Goal: Complete application form

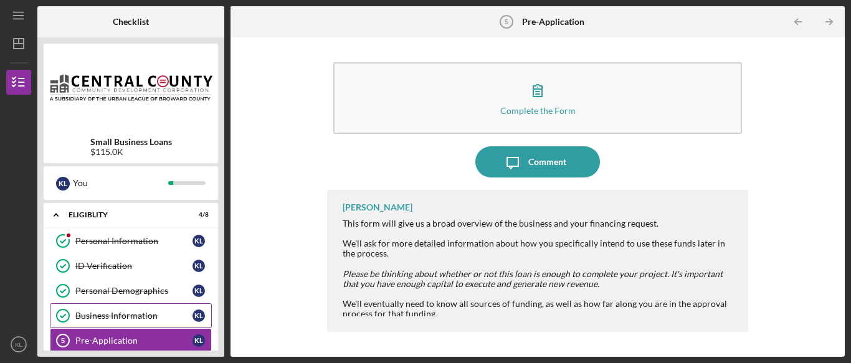
scroll to position [55, 0]
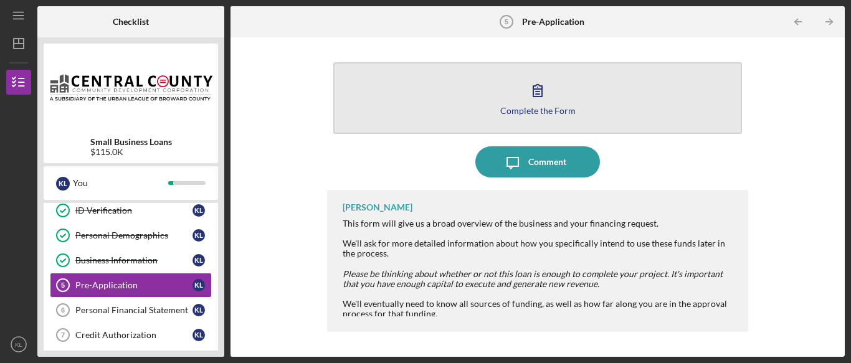
click at [548, 107] on div "Complete the Form" at bounding box center [537, 110] width 75 height 9
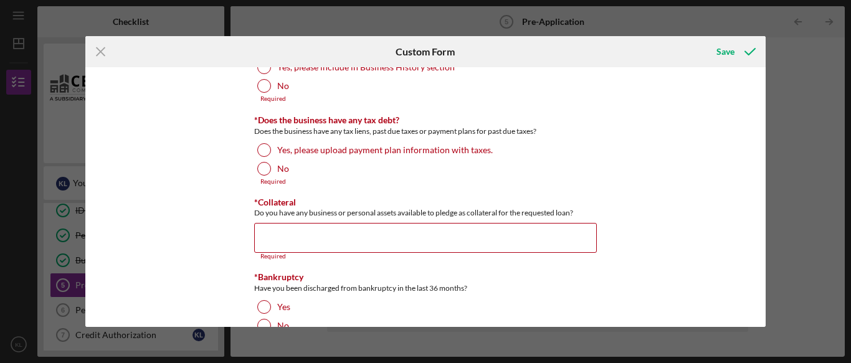
scroll to position [1419, 0]
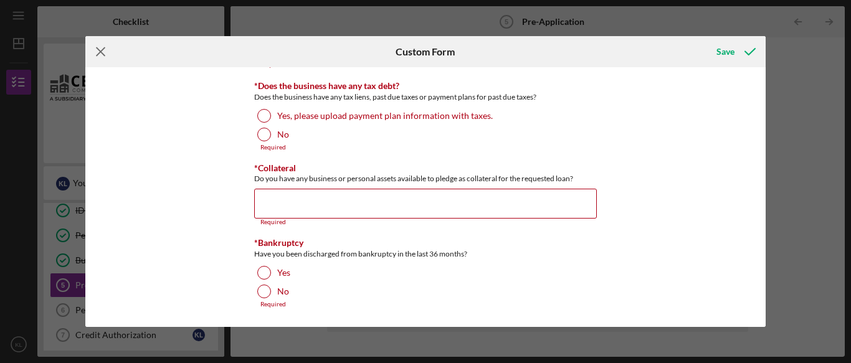
click at [96, 56] on icon "Icon/Menu Close" at bounding box center [100, 51] width 31 height 31
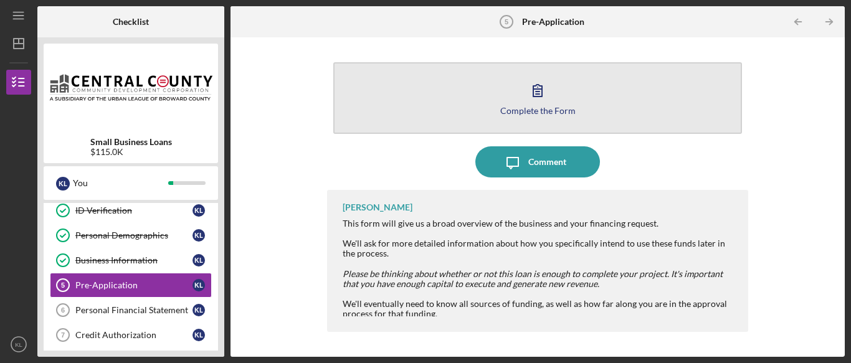
click at [522, 120] on button "Complete the Form Form" at bounding box center [537, 98] width 409 height 72
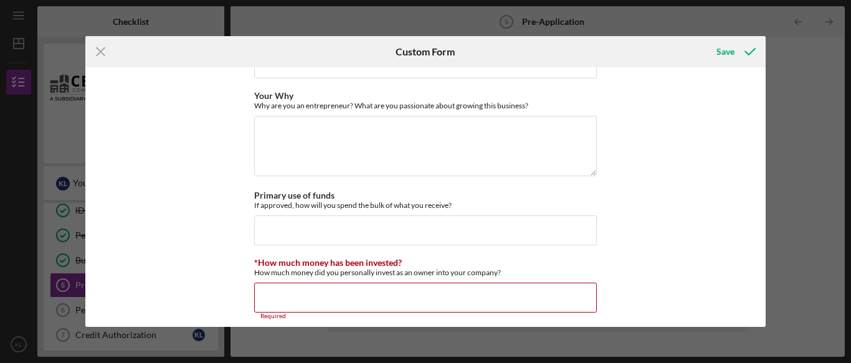
scroll to position [1014, 0]
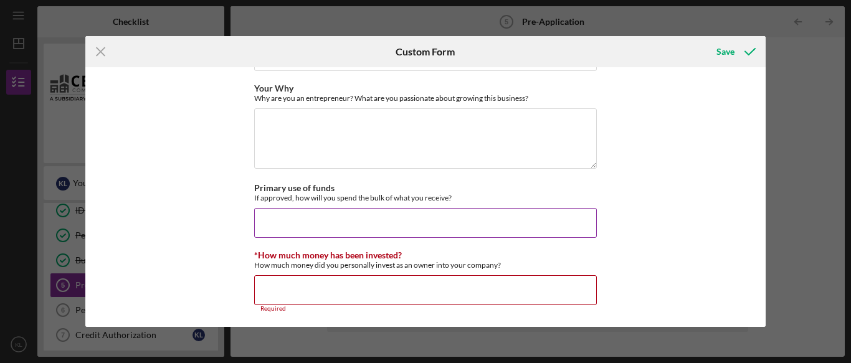
click at [371, 225] on input "Primary use of funds" at bounding box center [425, 223] width 343 height 30
type input "t"
click at [313, 226] on input "Tenant Improvments" at bounding box center [425, 223] width 343 height 30
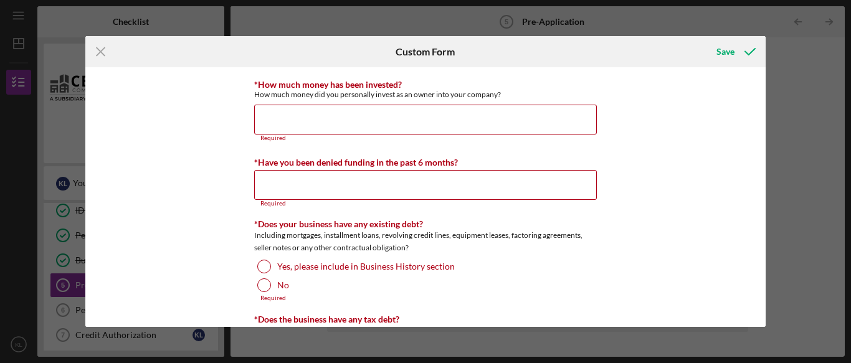
scroll to position [1180, 0]
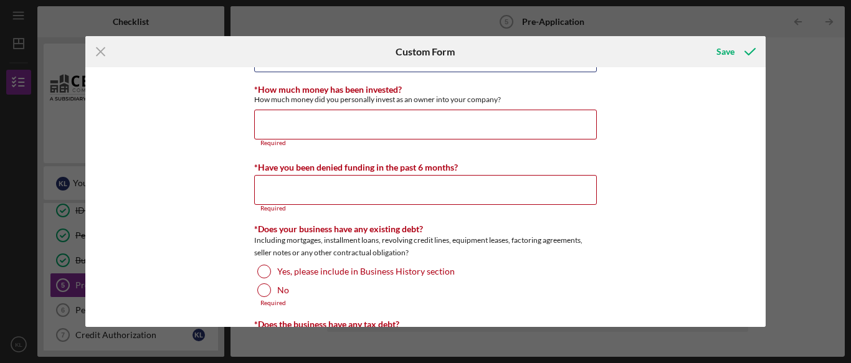
type input "Tenant Improvements"
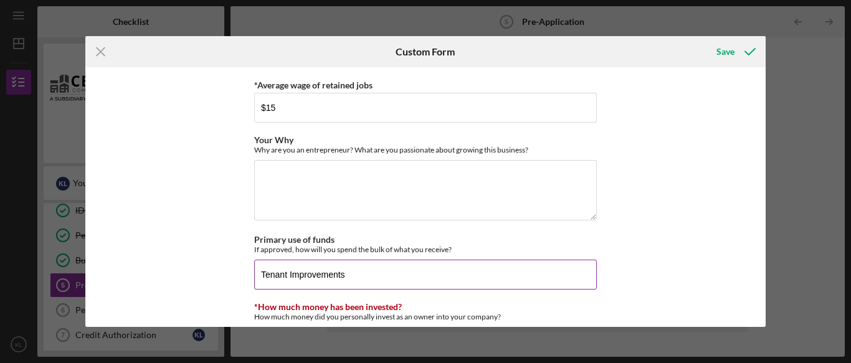
scroll to position [964, 0]
click at [305, 184] on textarea "Your Why" at bounding box center [425, 189] width 343 height 60
paste textarea "Hello, I’m [PERSON_NAME] (or [PERSON_NAME]), chef/owner of Food Friends Caterin…"
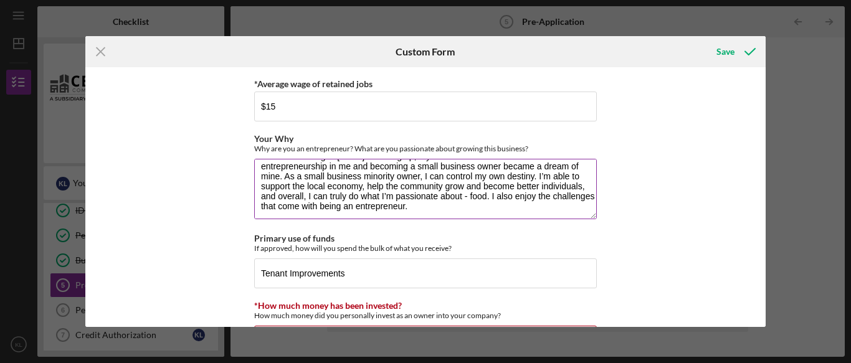
scroll to position [90, 0]
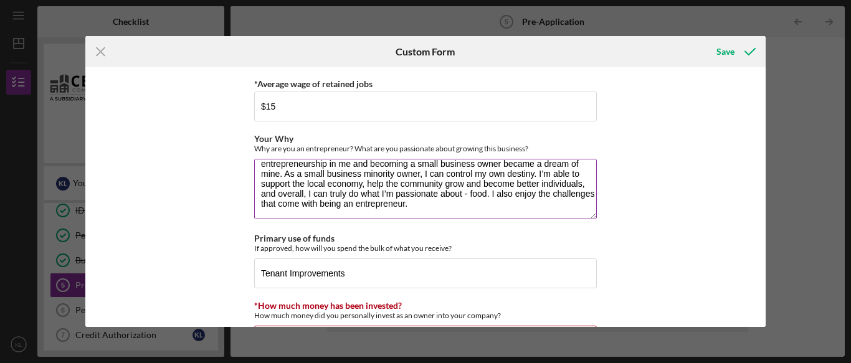
click at [472, 200] on textarea "Hello, I’m [PERSON_NAME] (or [PERSON_NAME]), chef/owner of Food Friends Caterin…" at bounding box center [425, 189] width 343 height 60
click at [459, 193] on textarea "Hello, I’m [PERSON_NAME] (or [PERSON_NAME]), chef/owner of Food Friends Caterin…" at bounding box center [425, 189] width 343 height 60
paste textarea "Food Friends is a huge believer in connecting and giving back to the local comm…"
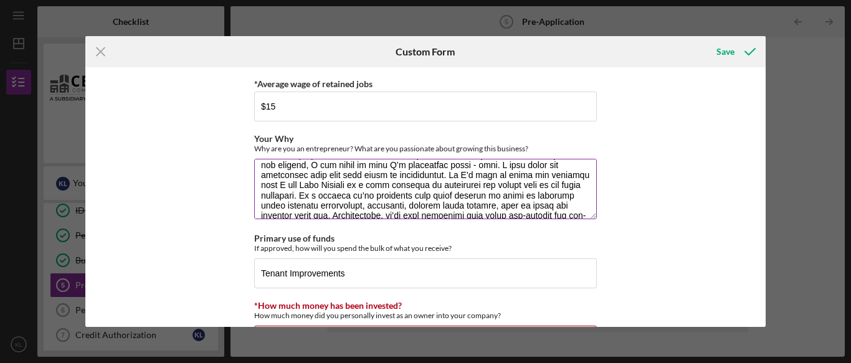
scroll to position [108, 0]
click at [455, 175] on textarea "Your Why" at bounding box center [425, 189] width 343 height 60
click at [279, 188] on textarea "Your Why" at bounding box center [425, 189] width 343 height 60
click at [282, 188] on textarea "Your Why" at bounding box center [425, 189] width 343 height 60
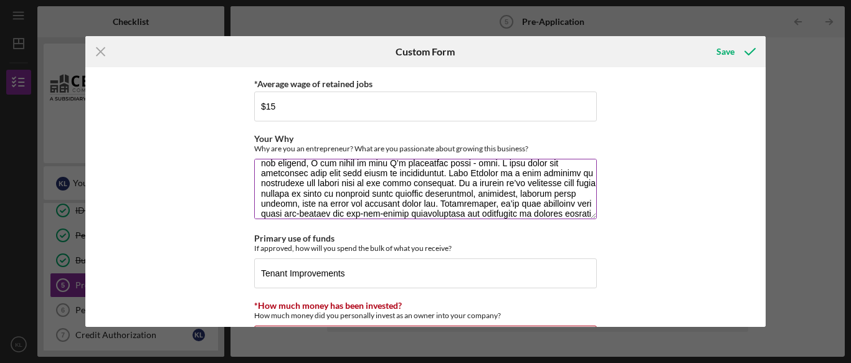
scroll to position [112, 0]
click at [456, 177] on textarea "Your Why" at bounding box center [425, 189] width 343 height 60
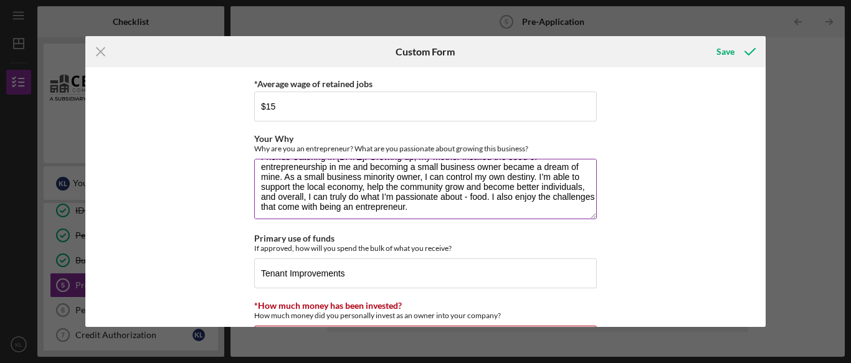
scroll to position [88, 0]
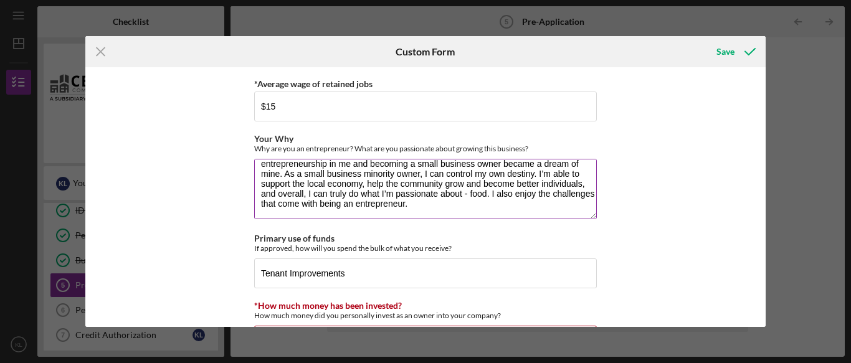
paste textarea "Loremipsu dol sitametc adip elits do ei tempor inci utlaboreetd mag aliquaeni-a…"
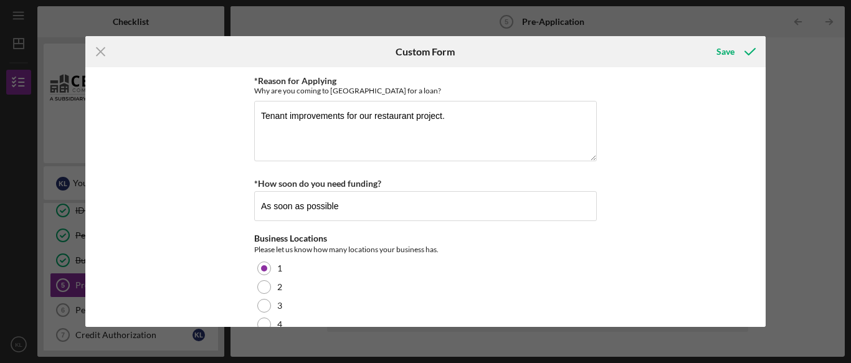
scroll to position [56, 0]
type textarea "Lorem, I’d Sitamet (co Adipi), elit/seddo ei Temp Incidid Utlabore. Et dol mag …"
click at [530, 125] on textarea "Tenant improvements for our restaurant project." at bounding box center [425, 130] width 343 height 60
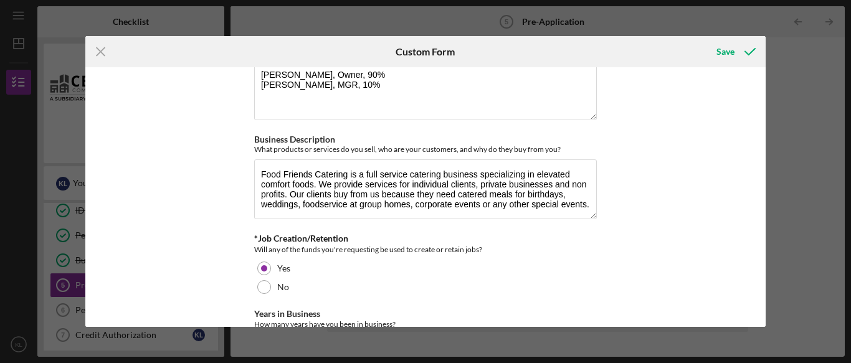
scroll to position [472, 0]
type textarea "Tenant improvements for our restaurant project. An expansion to our existing ca…"
click at [260, 177] on textarea "Food Friends Catering is a full service catering business specializing in eleva…" at bounding box center [425, 188] width 343 height 60
click at [409, 182] on textarea "Food Friends Catering is a full service catering business specializing in eleva…" at bounding box center [425, 188] width 343 height 60
click at [568, 183] on textarea "Food Friends Catering is a full service catering business specializing in eleva…" at bounding box center [425, 188] width 343 height 60
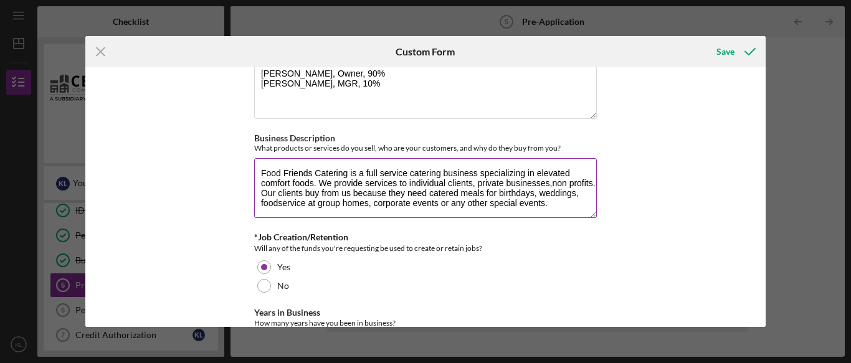
click at [590, 184] on textarea "Food Friends Catering is a full service catering business specializing in eleva…" at bounding box center [425, 188] width 343 height 60
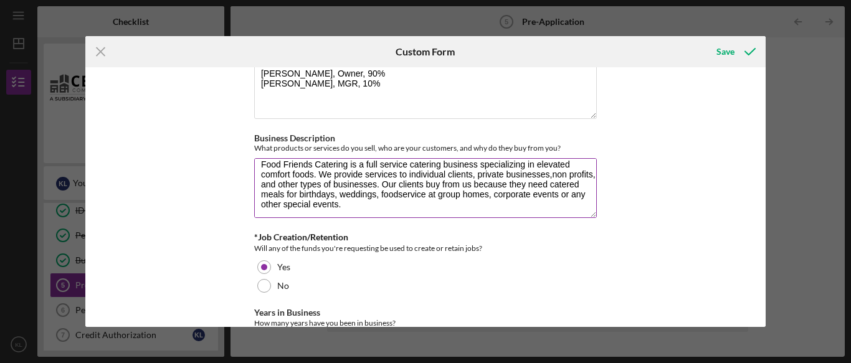
scroll to position [10, 0]
click at [527, 184] on textarea "Food Friends Catering is a full service catering business specializing in eleva…" at bounding box center [425, 188] width 343 height 60
click at [575, 176] on textarea "Food Friends Catering is a full service catering business specializing in eleva…" at bounding box center [425, 188] width 343 height 60
click at [576, 183] on textarea "Food Friends Catering is a full service catering business specializing in eleva…" at bounding box center [425, 188] width 343 height 60
click at [517, 197] on textarea "Food Friends Catering is a full service catering business specializing in eleva…" at bounding box center [425, 188] width 343 height 60
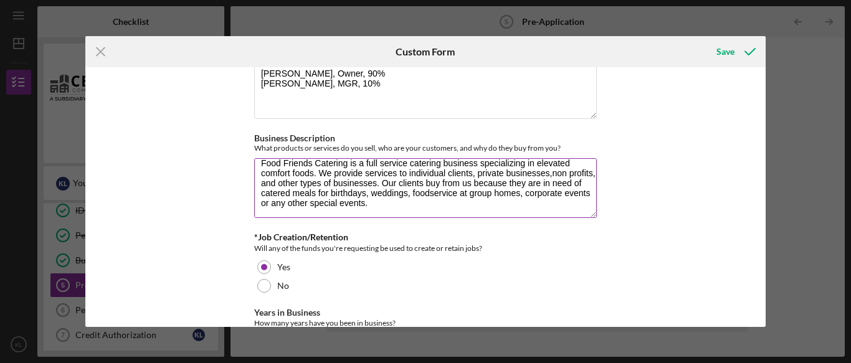
click at [269, 204] on textarea "Food Friends Catering is a full service catering business specializing in eleva…" at bounding box center [425, 188] width 343 height 60
click at [325, 204] on textarea "Food Friends Catering is a full service catering business specializing in eleva…" at bounding box center [425, 188] width 343 height 60
click at [399, 206] on textarea "Food Friends Catering is a full service catering business specializing in eleva…" at bounding box center [425, 188] width 343 height 60
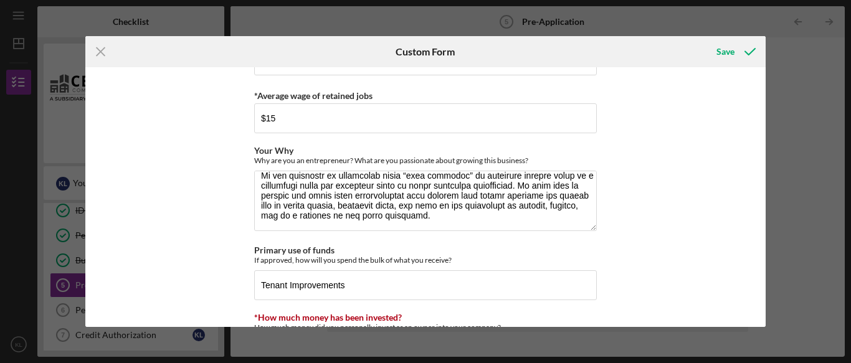
scroll to position [270, 0]
type textarea "Food Friends Catering is a full service catering business specializing in eleva…"
click at [398, 225] on textarea "Your Why" at bounding box center [425, 201] width 343 height 60
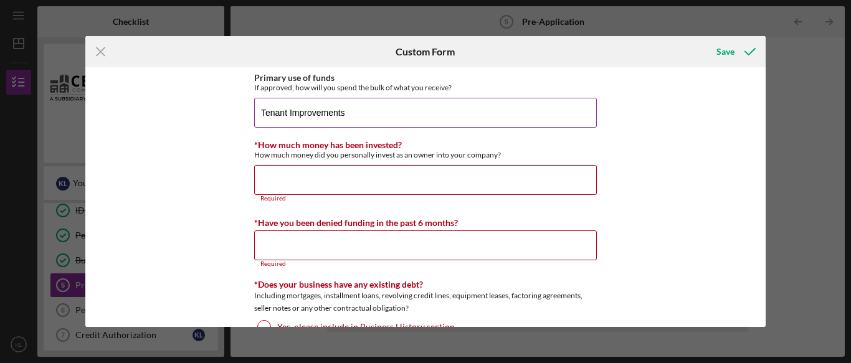
scroll to position [1127, 0]
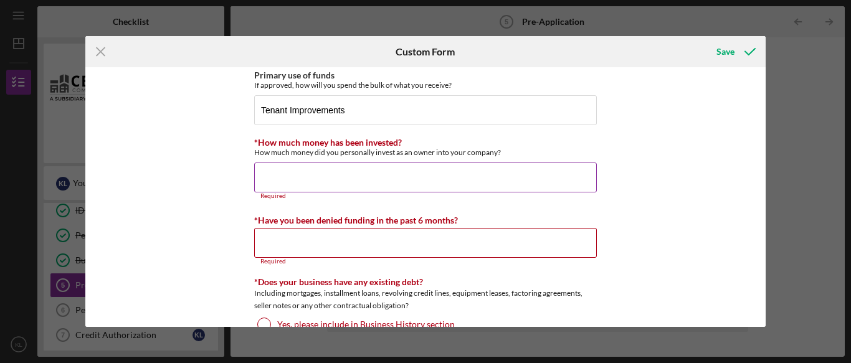
type textarea "Lorem, I’d Sitamet (co Adipi), elit/seddo ei Temp Incidid Utlabore. Et dol mag …"
click at [325, 179] on input "*How much money has been invested?" at bounding box center [425, 178] width 343 height 30
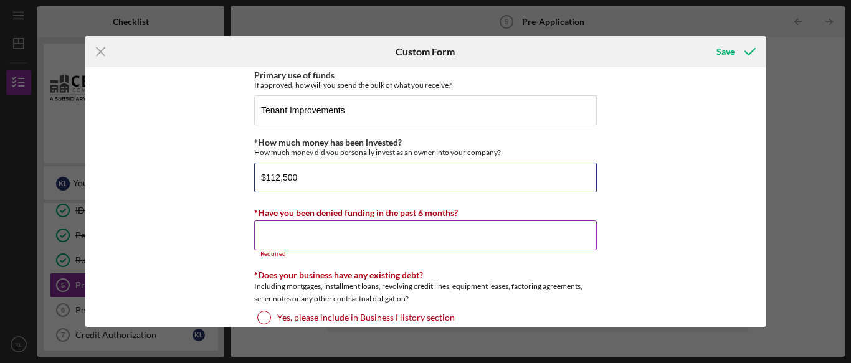
type input "$112,500"
click at [383, 235] on input "*Have you been denied funding in the past 6 months?" at bounding box center [425, 236] width 343 height 30
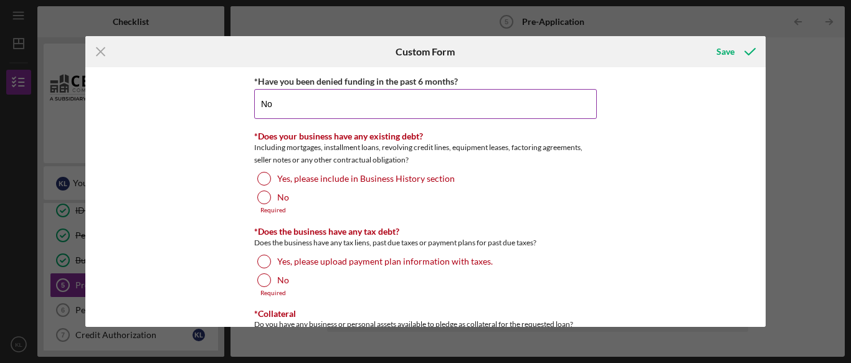
scroll to position [1260, 0]
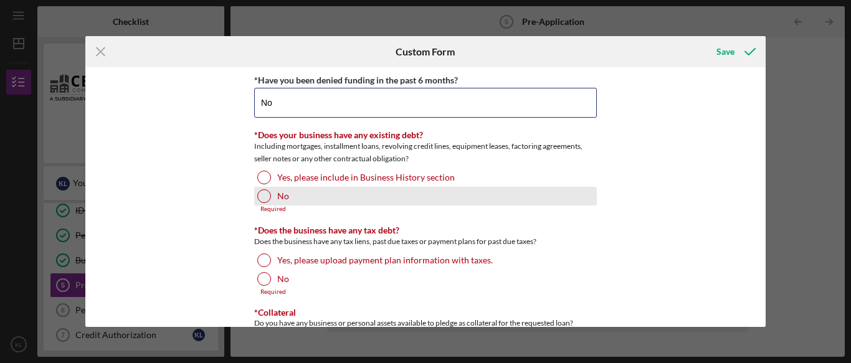
type input "No"
click at [265, 198] on div at bounding box center [264, 196] width 14 height 14
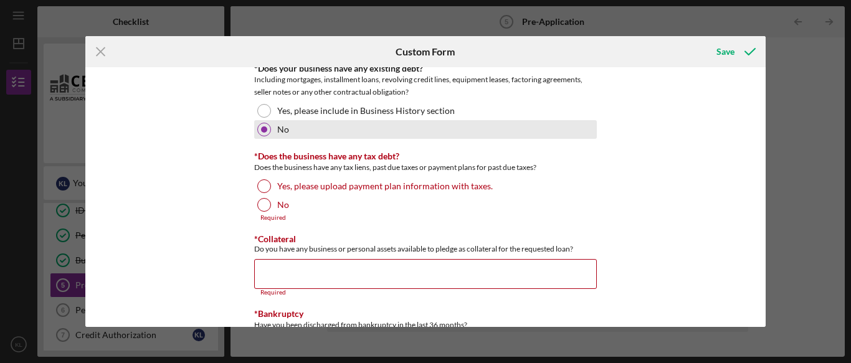
scroll to position [1328, 0]
click at [258, 179] on div at bounding box center [264, 185] width 14 height 14
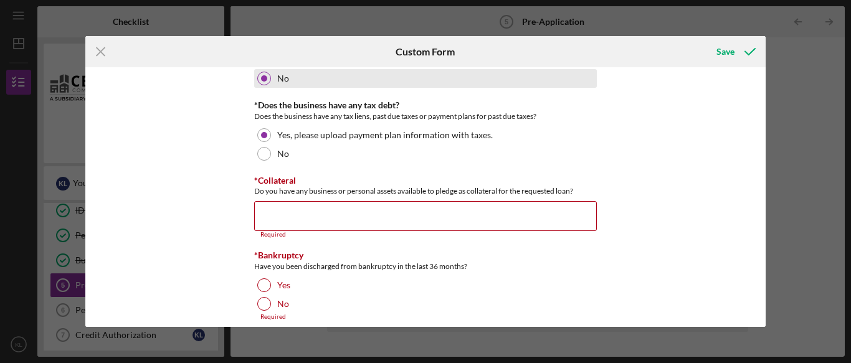
scroll to position [1390, 0]
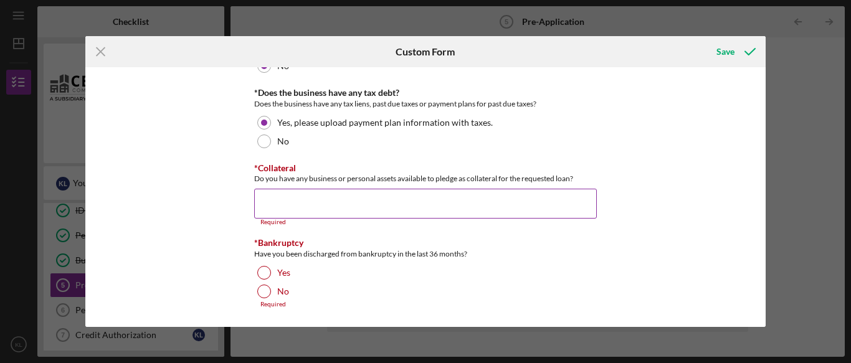
click at [365, 192] on input "*Collateral" at bounding box center [425, 204] width 343 height 30
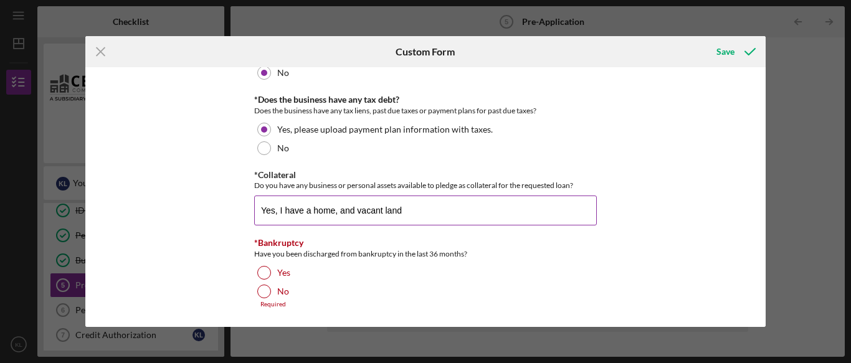
scroll to position [1383, 0]
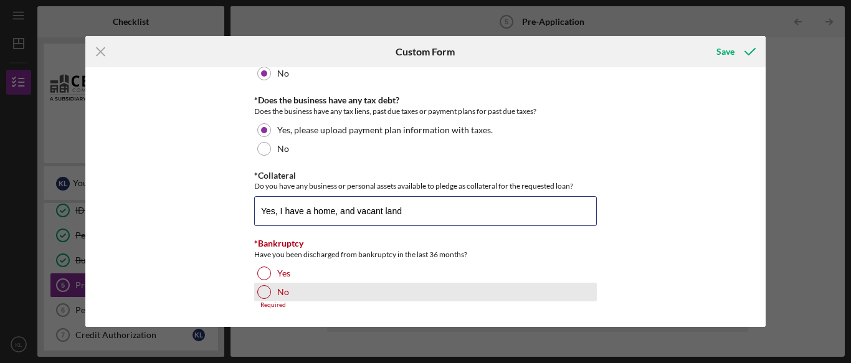
type input "Yes, I have a home, and vacant land"
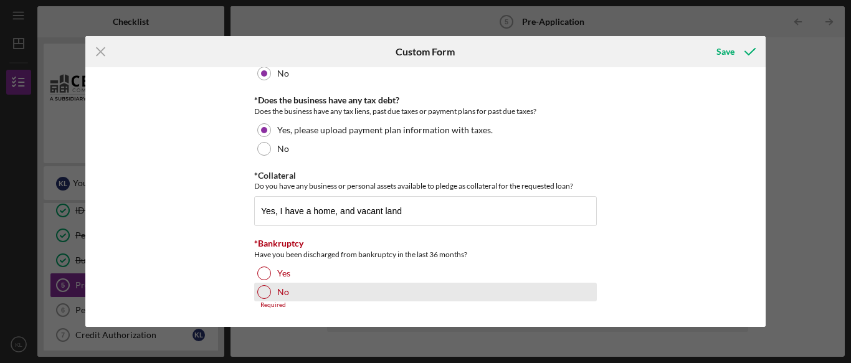
click at [265, 291] on div at bounding box center [264, 292] width 14 height 14
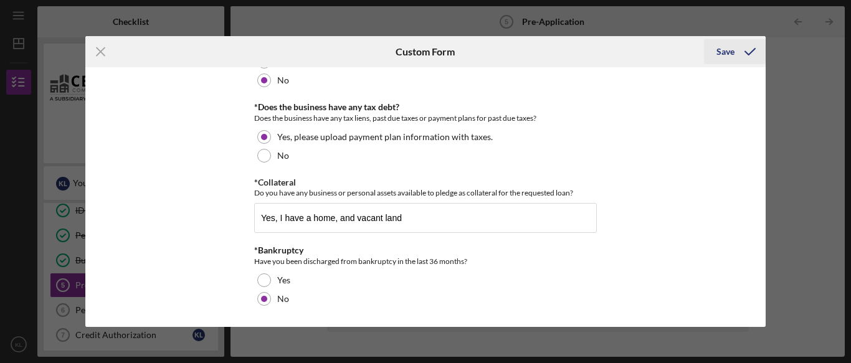
click at [728, 48] on div "Save" at bounding box center [726, 51] width 18 height 25
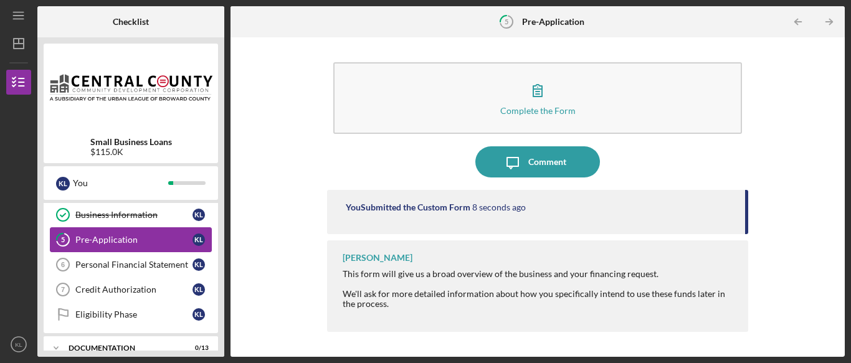
scroll to position [103, 0]
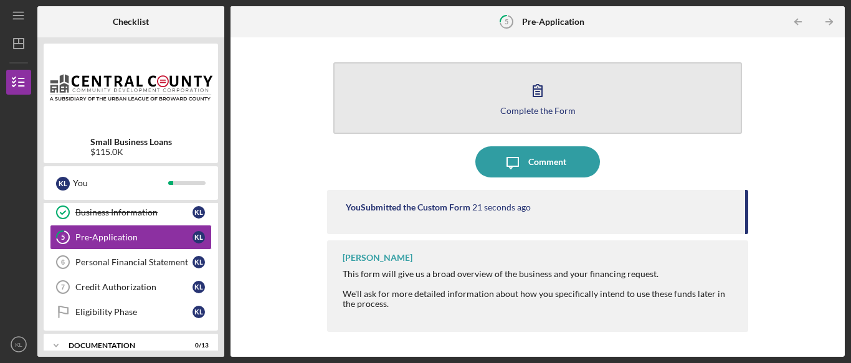
click at [553, 91] on button "Complete the Form Form" at bounding box center [537, 98] width 409 height 72
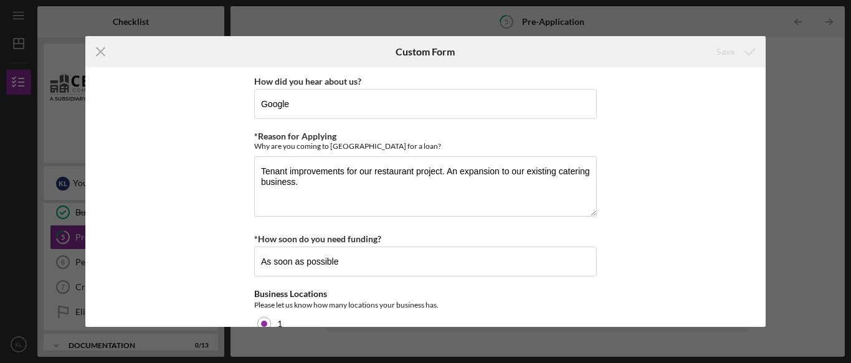
click at [809, 101] on div "Icon/Menu Close Custom Form Save How did you hear about us? Google *Reason for …" at bounding box center [425, 181] width 851 height 363
click at [99, 54] on icon "Icon/Menu Close" at bounding box center [100, 51] width 31 height 31
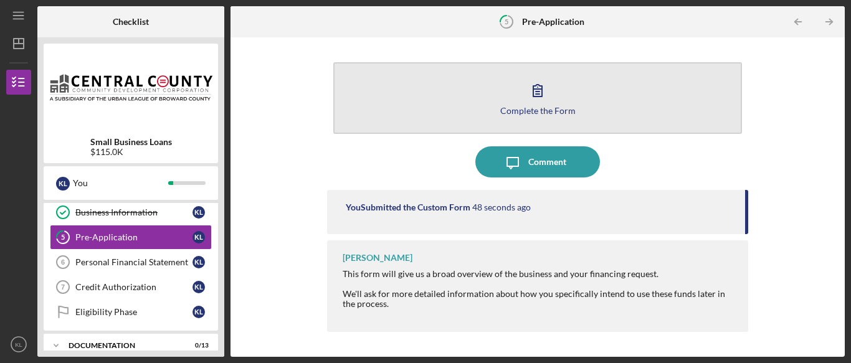
click at [550, 106] on div "Complete the Form" at bounding box center [537, 110] width 75 height 9
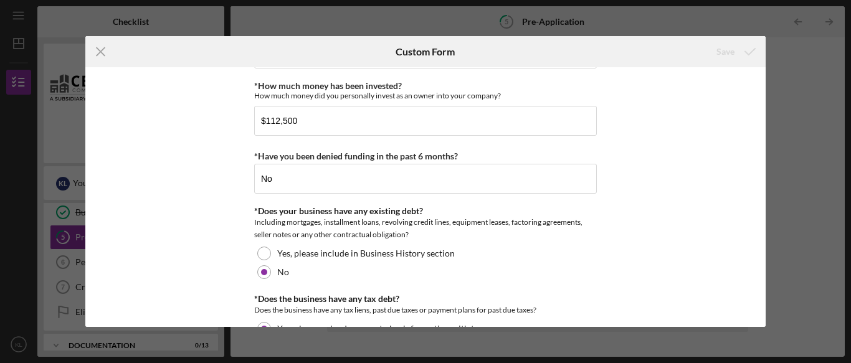
scroll to position [1185, 0]
click at [306, 120] on input "$112,500" at bounding box center [425, 120] width 343 height 30
type input "$1"
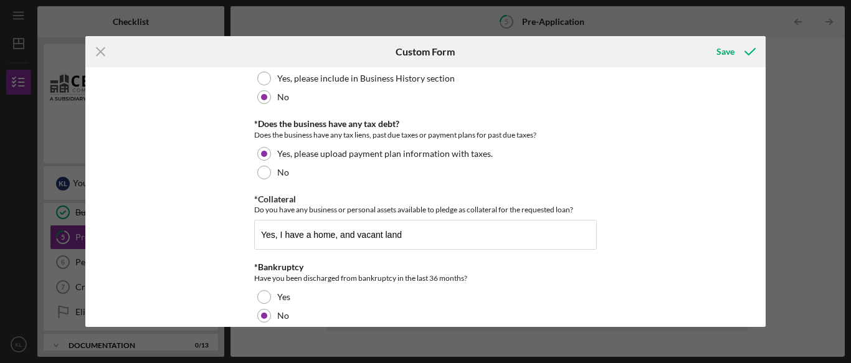
scroll to position [1376, 0]
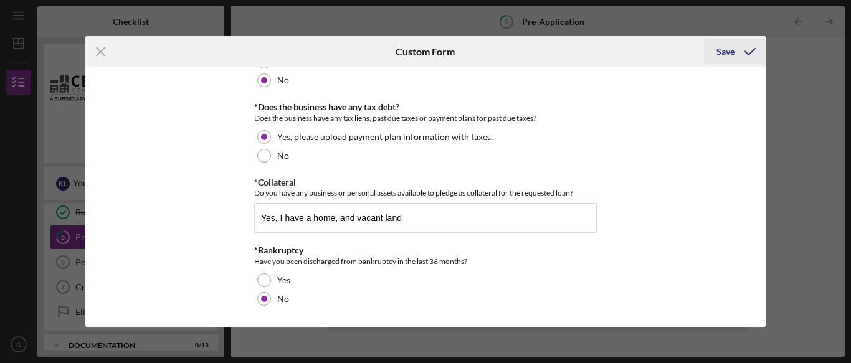
type input "$50,000"
click at [733, 52] on div "Save" at bounding box center [726, 51] width 18 height 25
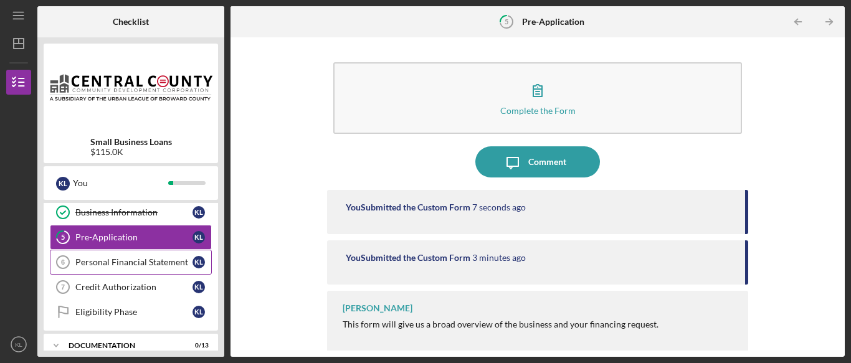
click at [129, 264] on div "Personal Financial Statement" at bounding box center [133, 262] width 117 height 10
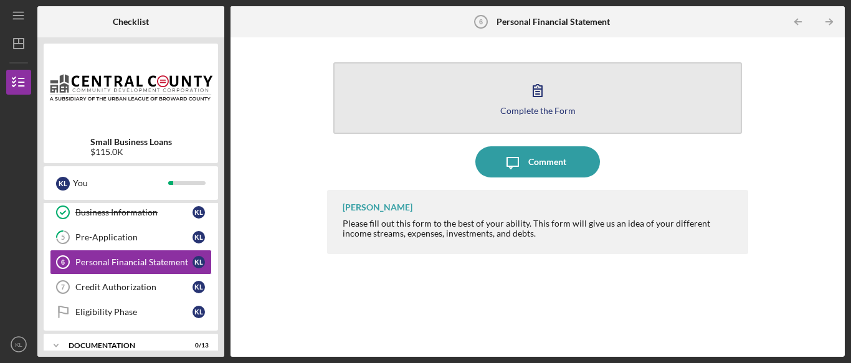
click at [540, 106] on div "Complete the Form" at bounding box center [537, 110] width 75 height 9
click at [550, 98] on icon "button" at bounding box center [537, 90] width 31 height 31
click at [523, 117] on button "Complete the Form Form" at bounding box center [537, 98] width 409 height 72
click at [521, 117] on button "Complete the Form Form" at bounding box center [537, 98] width 409 height 72
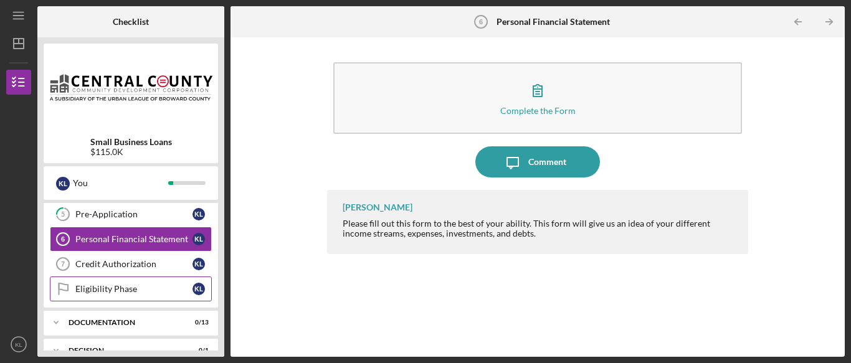
scroll to position [125, 0]
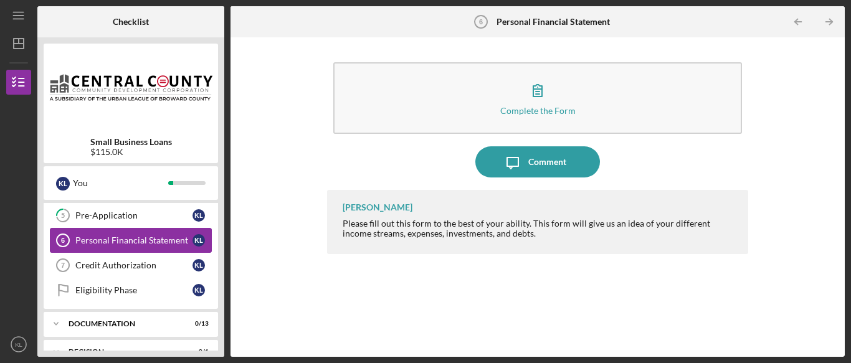
click at [143, 245] on div "Personal Financial Statement" at bounding box center [133, 241] width 117 height 10
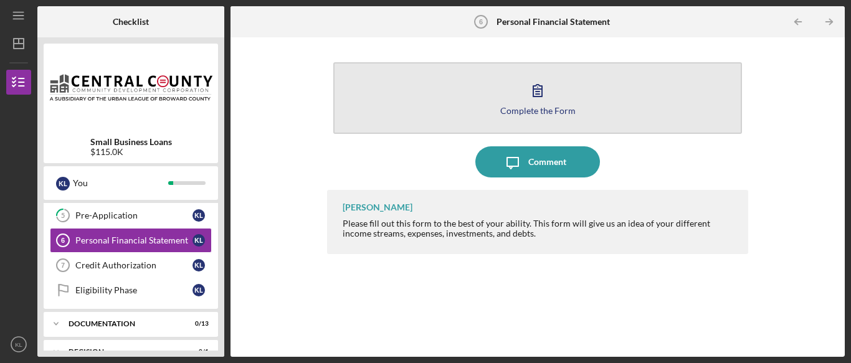
click at [527, 110] on div "Complete the Form" at bounding box center [537, 110] width 75 height 9
click at [535, 102] on icon "button" at bounding box center [537, 90] width 31 height 31
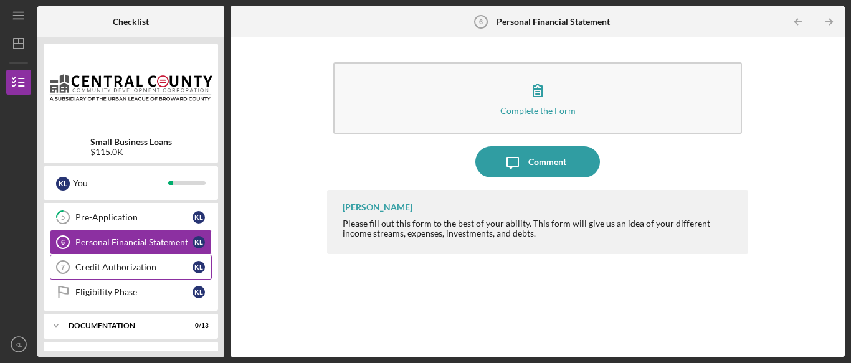
scroll to position [122, 0]
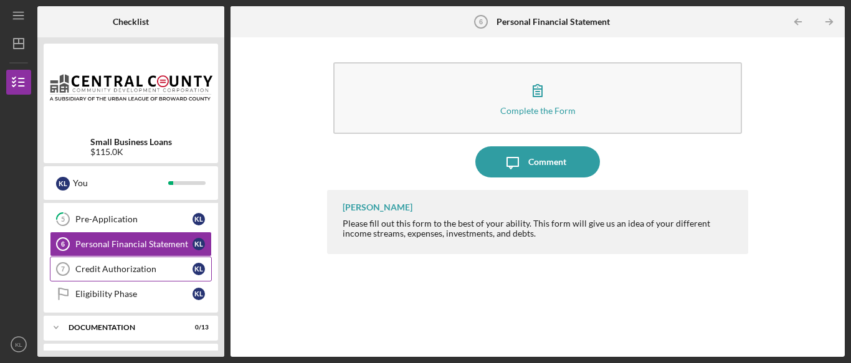
click at [132, 272] on div "Credit Authorization" at bounding box center [133, 269] width 117 height 10
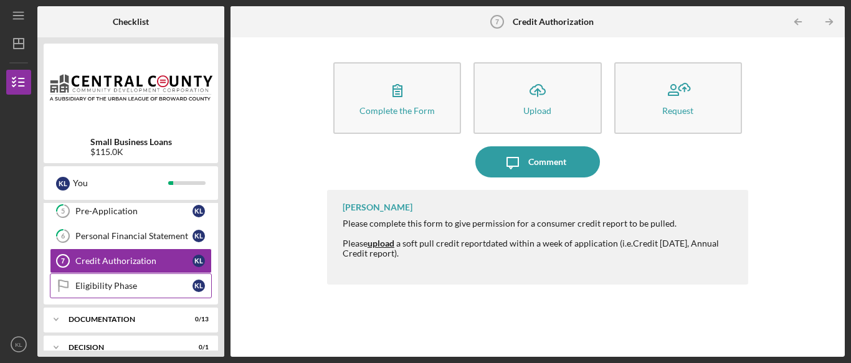
scroll to position [131, 0]
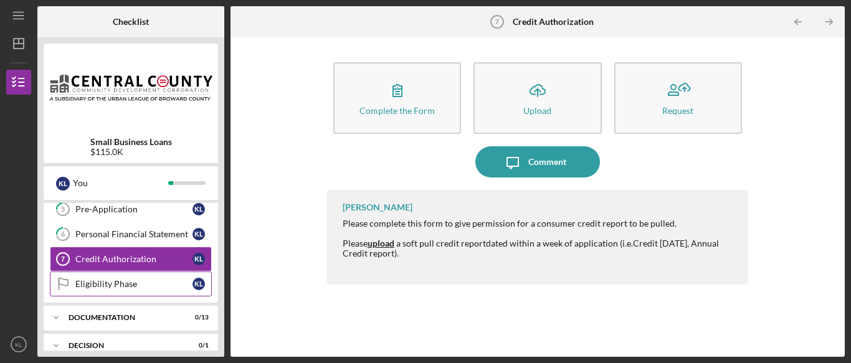
click at [146, 281] on div "Eligibility Phase" at bounding box center [133, 284] width 117 height 10
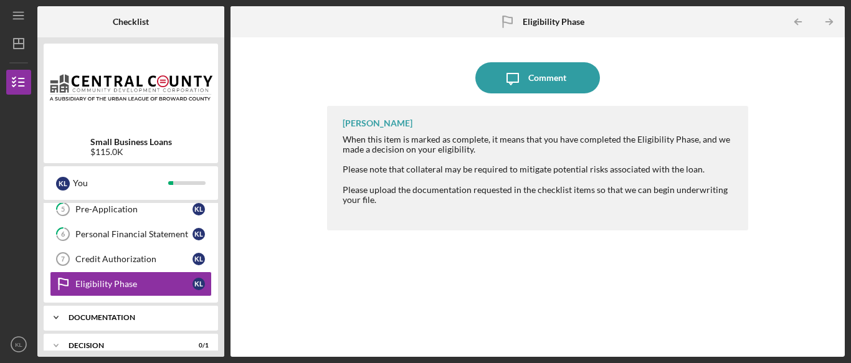
click at [134, 310] on div "Icon/Expander Documentation 0 / 13" at bounding box center [131, 317] width 174 height 25
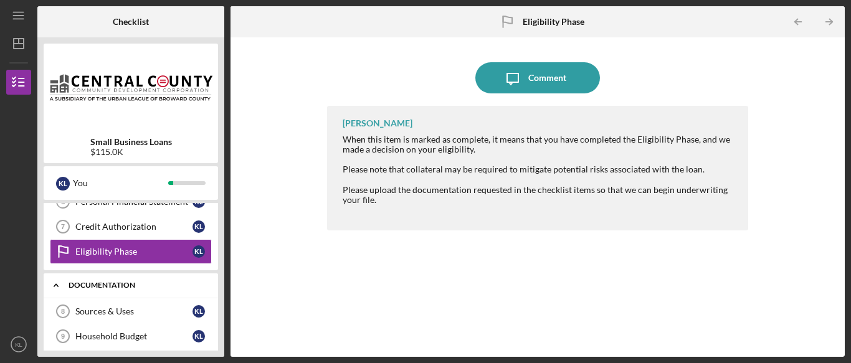
scroll to position [165, 0]
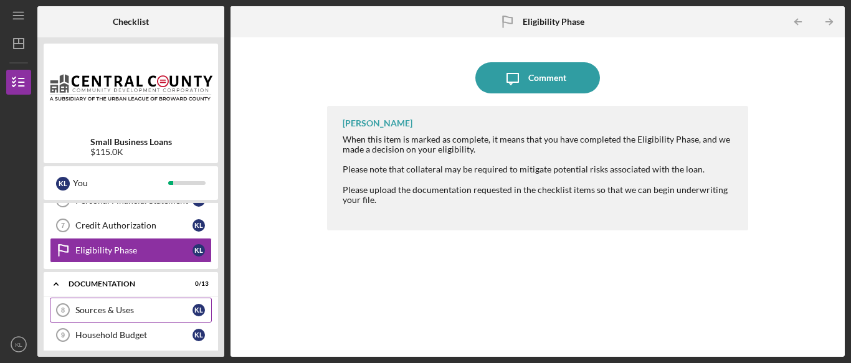
click at [118, 310] on div "Sources & Uses" at bounding box center [133, 310] width 117 height 10
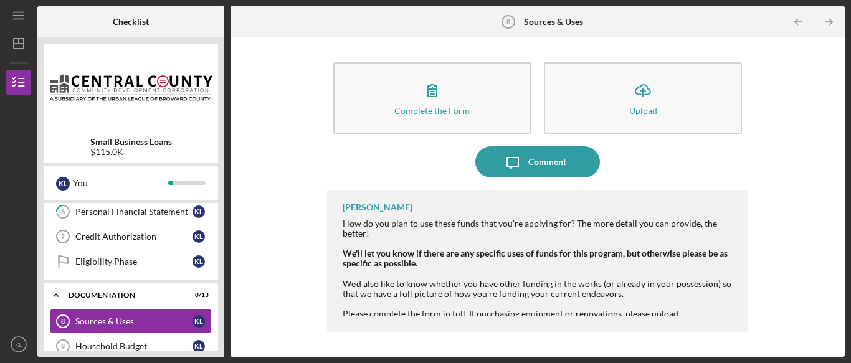
scroll to position [156, 0]
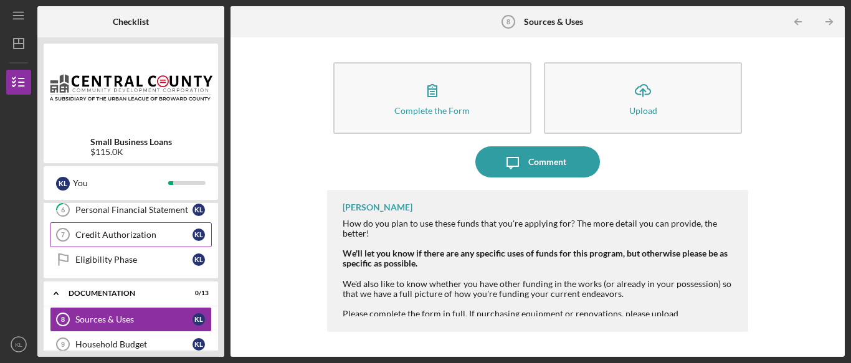
click at [104, 232] on div "Credit Authorization" at bounding box center [133, 235] width 117 height 10
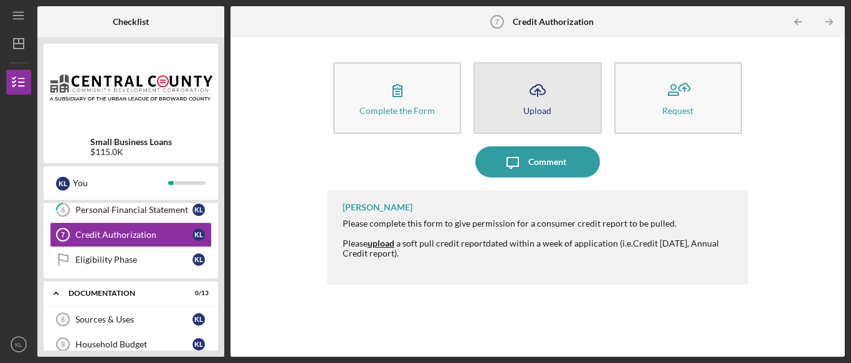
click at [560, 100] on button "Icon/Upload Upload" at bounding box center [538, 98] width 128 height 72
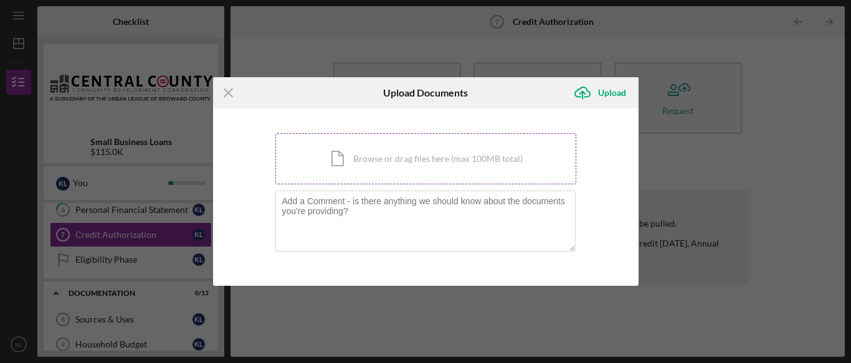
click at [406, 166] on div "Icon/Document Browse or drag files here (max 100MB total) Tap to choose files o…" at bounding box center [425, 158] width 301 height 51
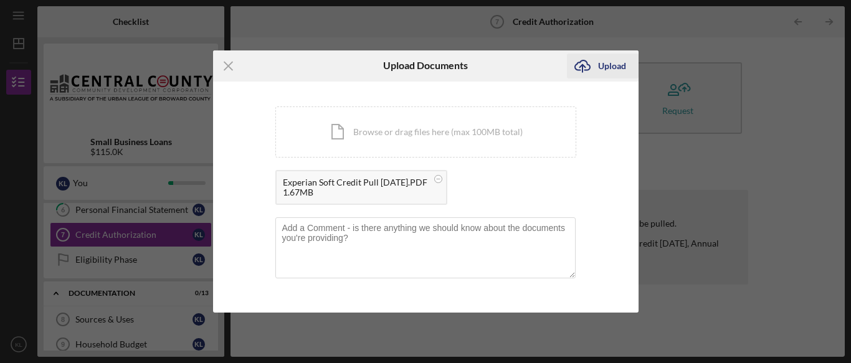
click at [609, 66] on div "Upload" at bounding box center [612, 66] width 28 height 25
